Goal: Task Accomplishment & Management: Manage account settings

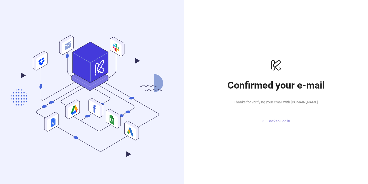
click at [269, 123] on button "Back to Log in" at bounding box center [276, 121] width 102 height 8
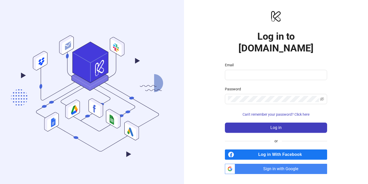
click at [274, 165] on span "Sign in with Google" at bounding box center [282, 169] width 90 height 10
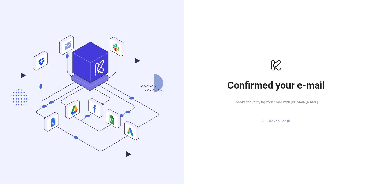
click at [282, 121] on span "Back to Log in" at bounding box center [279, 121] width 22 height 4
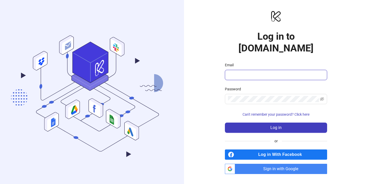
click at [259, 72] on input "Email" at bounding box center [275, 75] width 95 height 6
type input "**********"
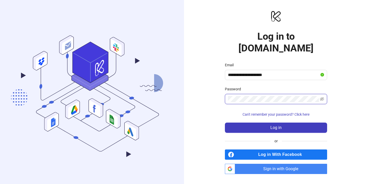
click at [225, 122] on button "Log in" at bounding box center [276, 127] width 102 height 10
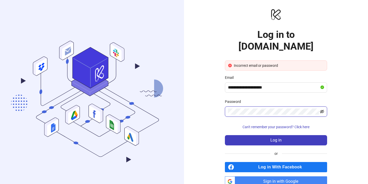
click at [321, 109] on icon "eye-invisible" at bounding box center [322, 111] width 4 height 4
click at [321, 109] on icon "eye" at bounding box center [322, 111] width 4 height 4
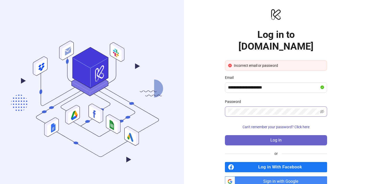
click at [276, 138] on span "Log in" at bounding box center [275, 140] width 11 height 5
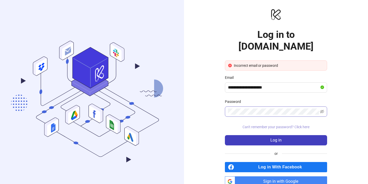
click at [286, 125] on span "Can't remember your password? Click here" at bounding box center [276, 127] width 67 height 4
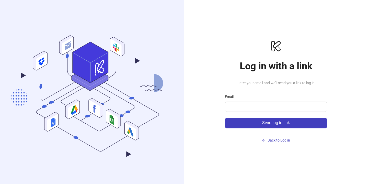
click at [274, 112] on form "Email Send log in link" at bounding box center [276, 111] width 102 height 34
click at [274, 107] on input "Email" at bounding box center [275, 106] width 95 height 6
type input "**********"
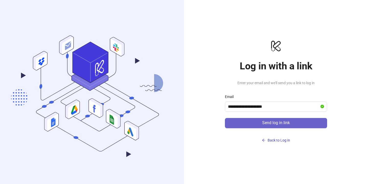
click at [278, 123] on span "Send log in link" at bounding box center [276, 122] width 28 height 5
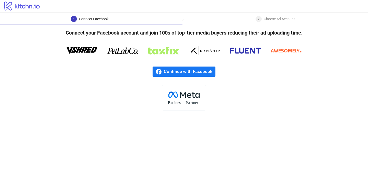
click at [188, 74] on span "Continue with Facebook" at bounding box center [190, 71] width 52 height 10
